Goal: Information Seeking & Learning: Ask a question

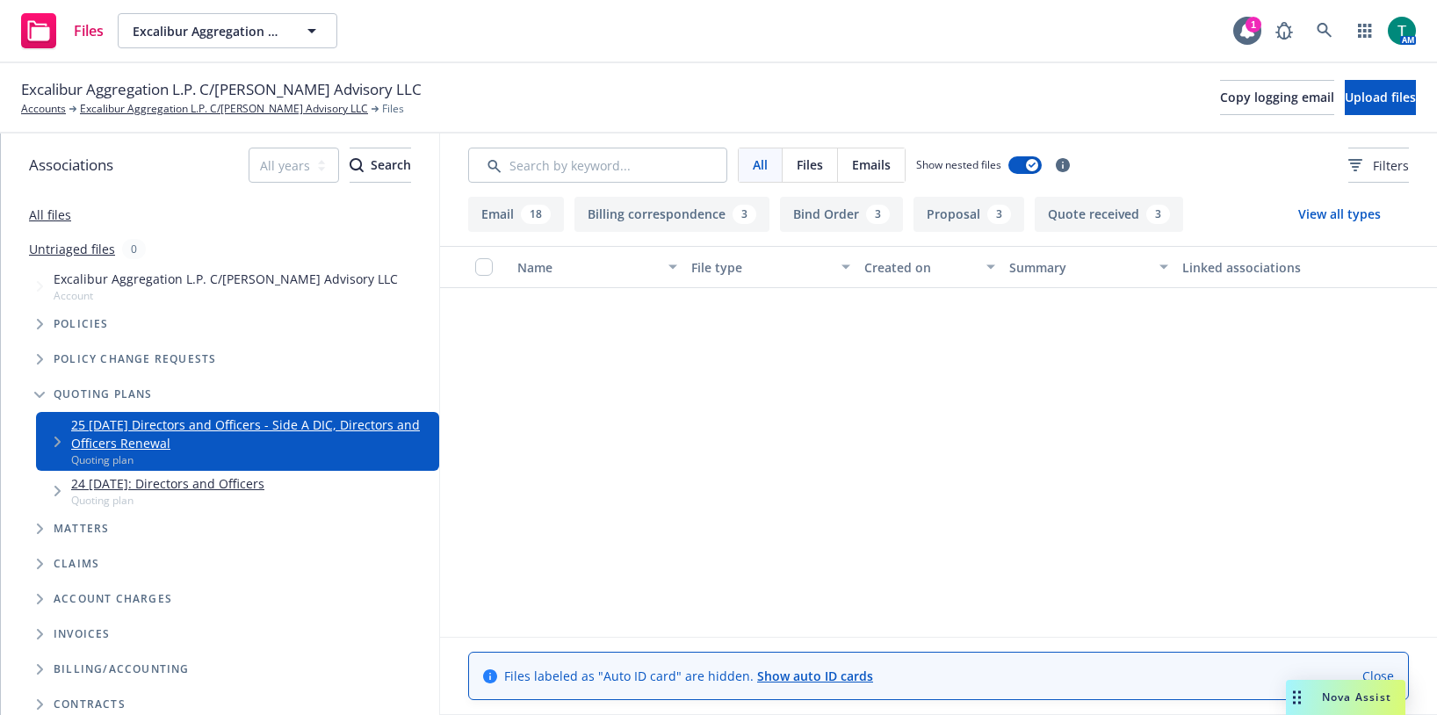
scroll to position [639, 0]
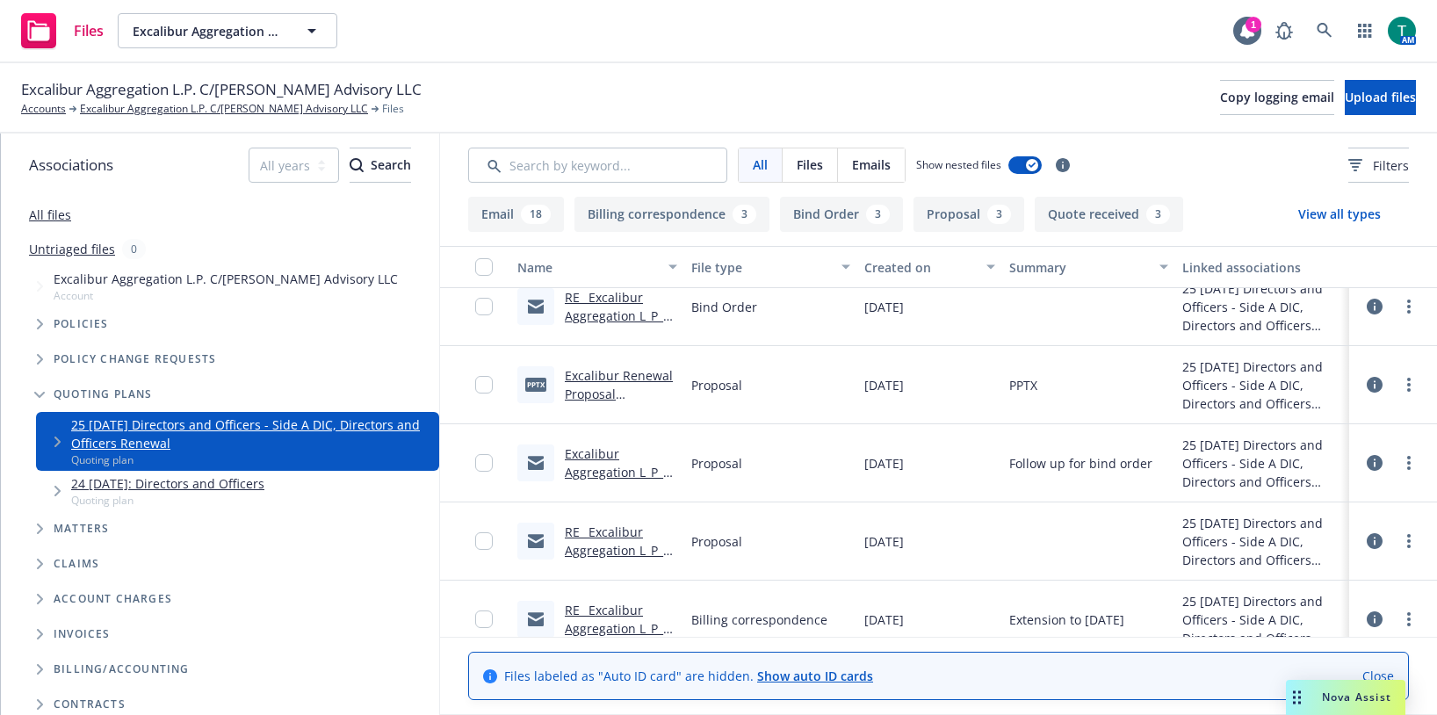
click at [1339, 707] on div "Nova Assist" at bounding box center [1345, 697] width 119 height 35
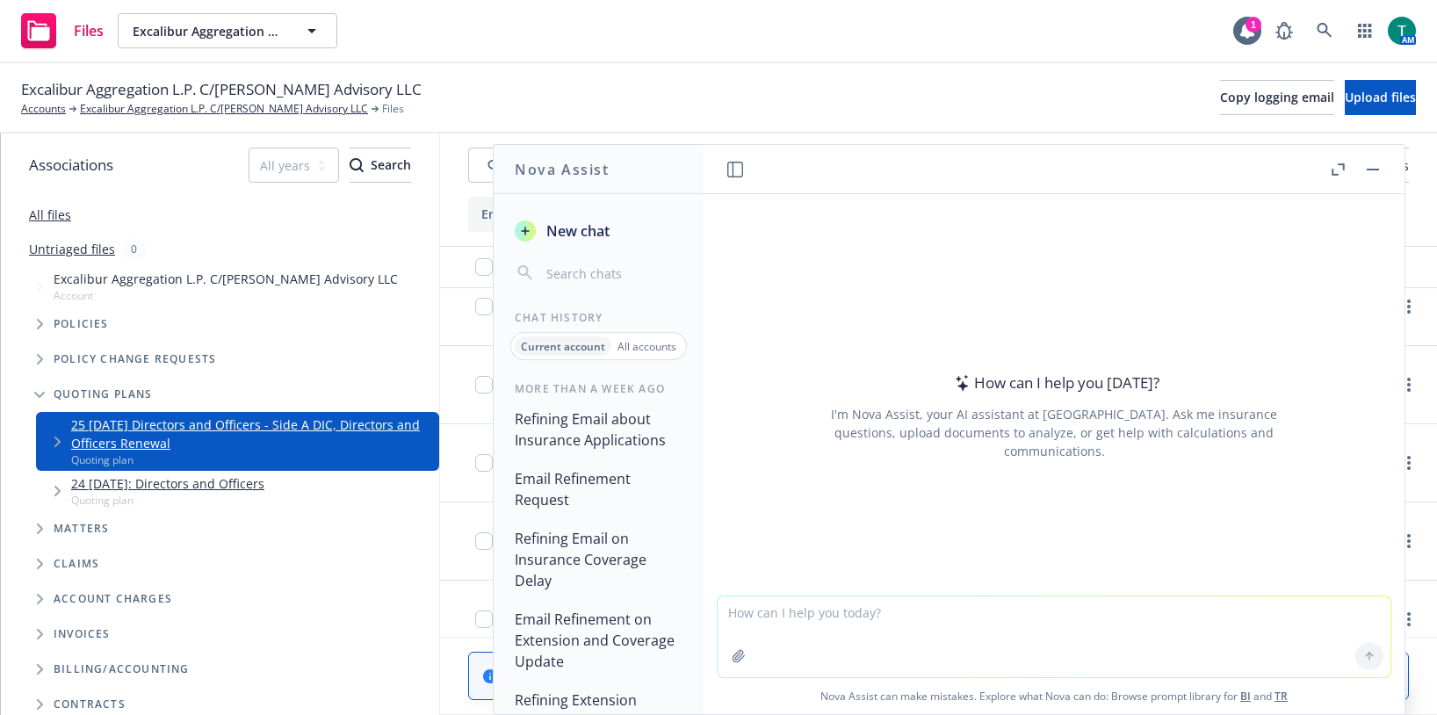
click at [731, 614] on textarea at bounding box center [1054, 636] width 673 height 81
type textarea "How long has CowBell insurance market been in existance"
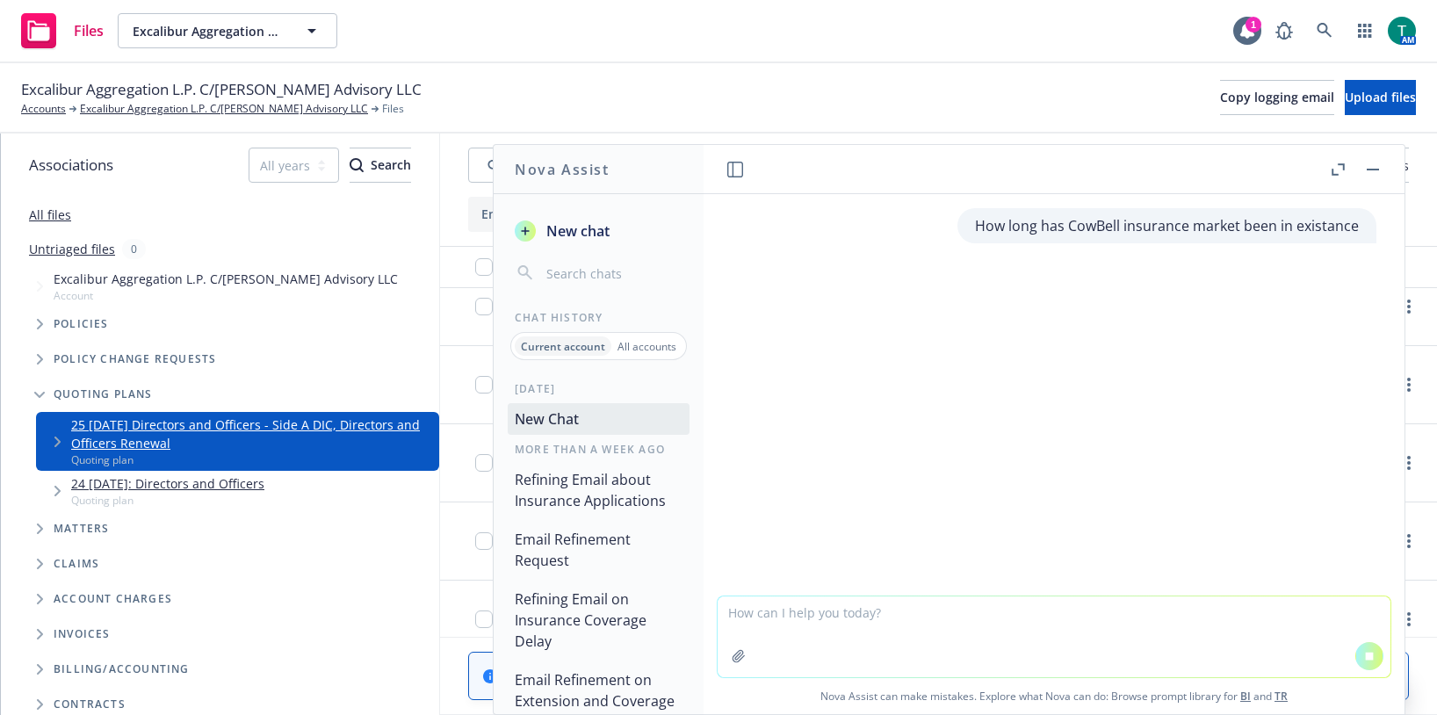
click at [914, 621] on textarea at bounding box center [1054, 636] width 673 height 81
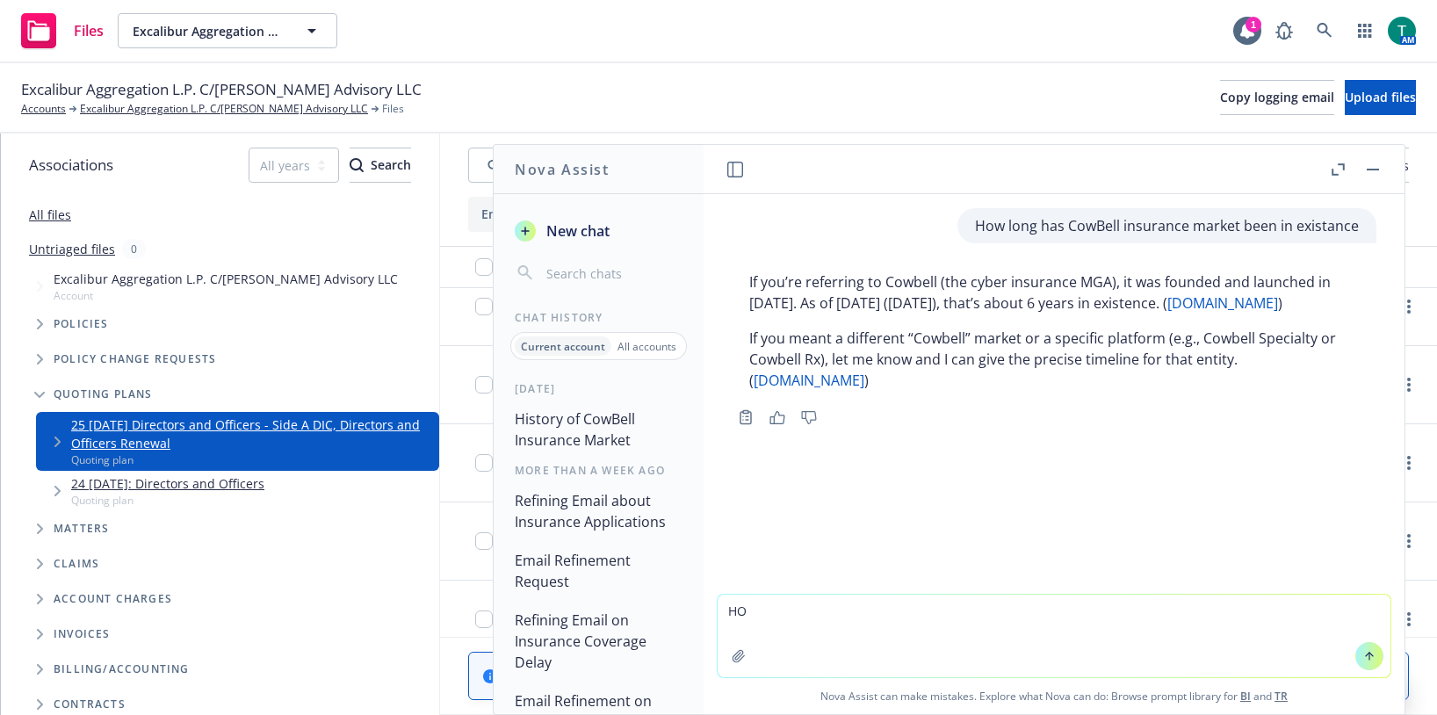
type textarea "H"
type textarea "What is Cowbell rated by [PERSON_NAME]"
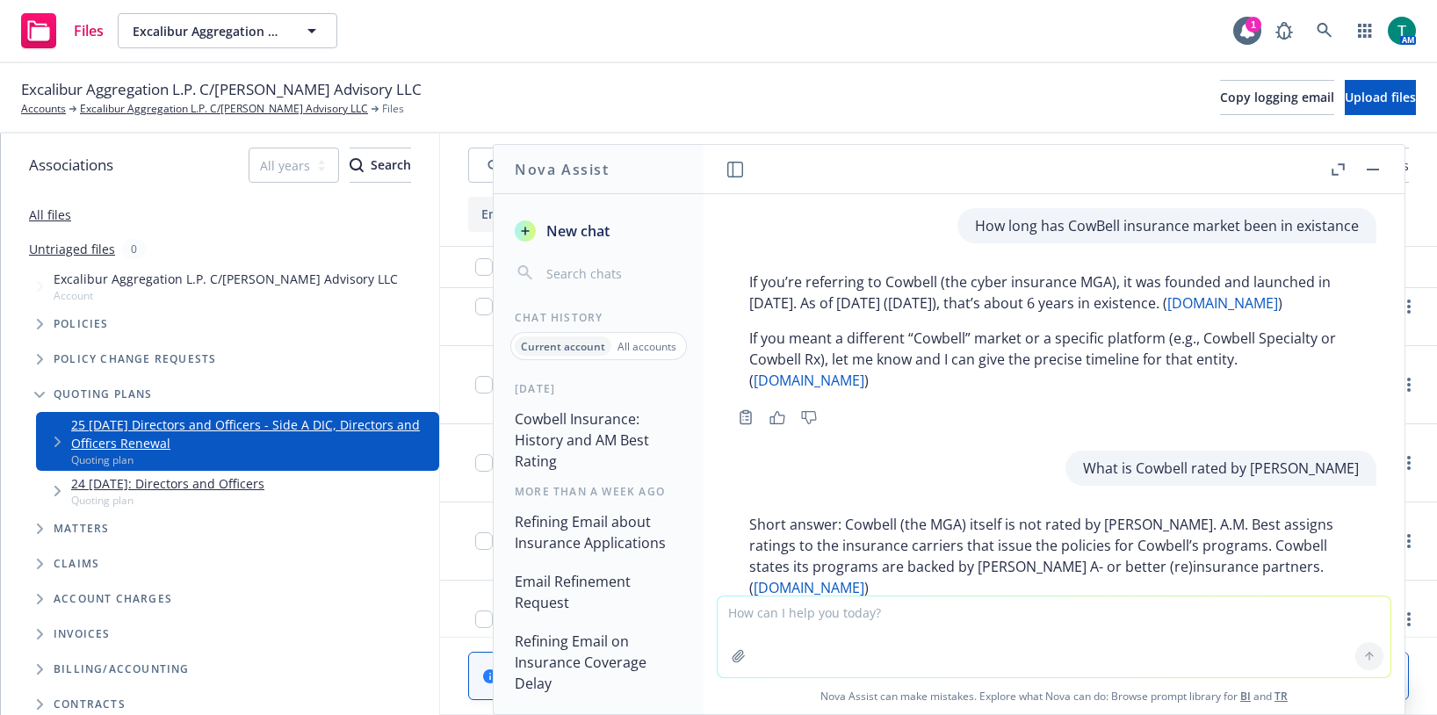
scroll to position [329, 0]
